Goal: Task Accomplishment & Management: Complete application form

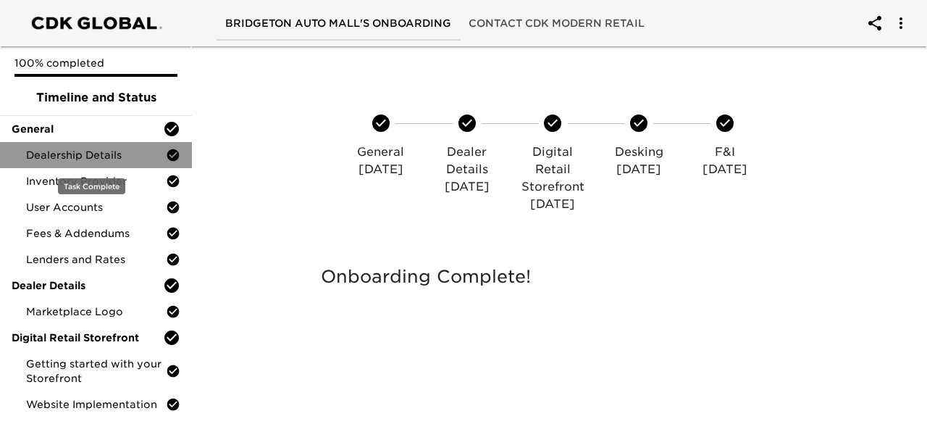
click at [117, 151] on span "Dealership Details" at bounding box center [96, 155] width 140 height 14
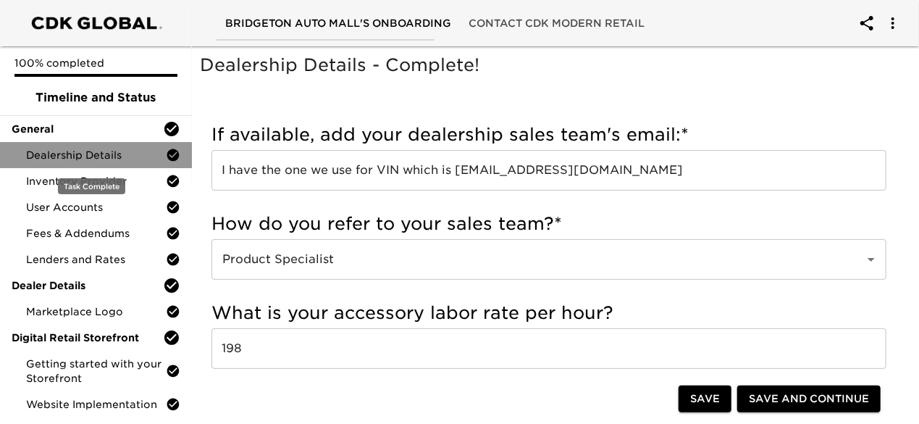
click at [153, 154] on span "Dealership Details" at bounding box center [96, 155] width 140 height 14
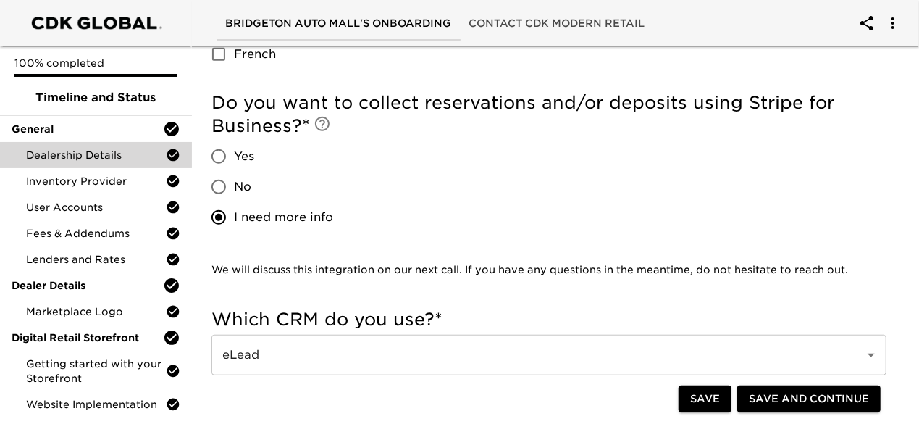
scroll to position [463, 0]
